Goal: Information Seeking & Learning: Learn about a topic

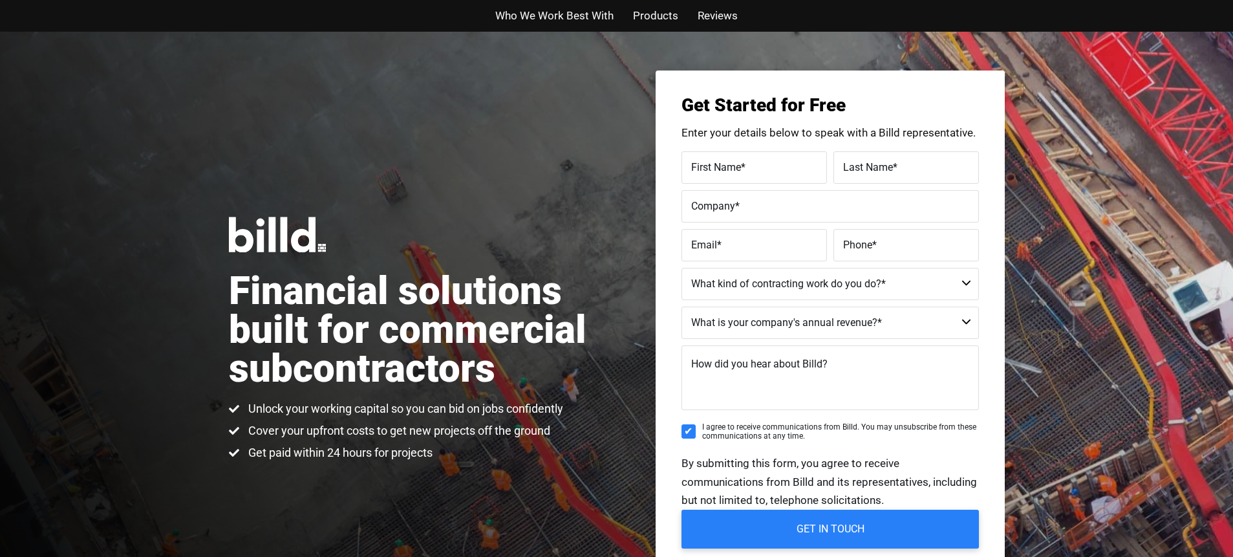
click at [554, 13] on span "Who We Work Best With" at bounding box center [554, 15] width 118 height 19
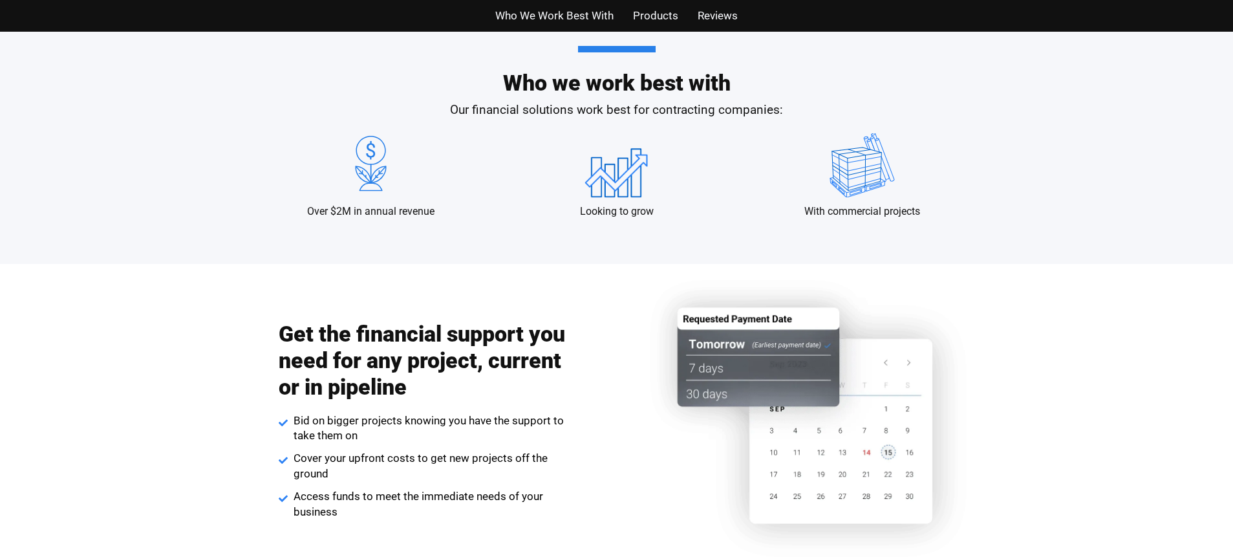
scroll to position [1306, 0]
